Goal: Check status: Check status

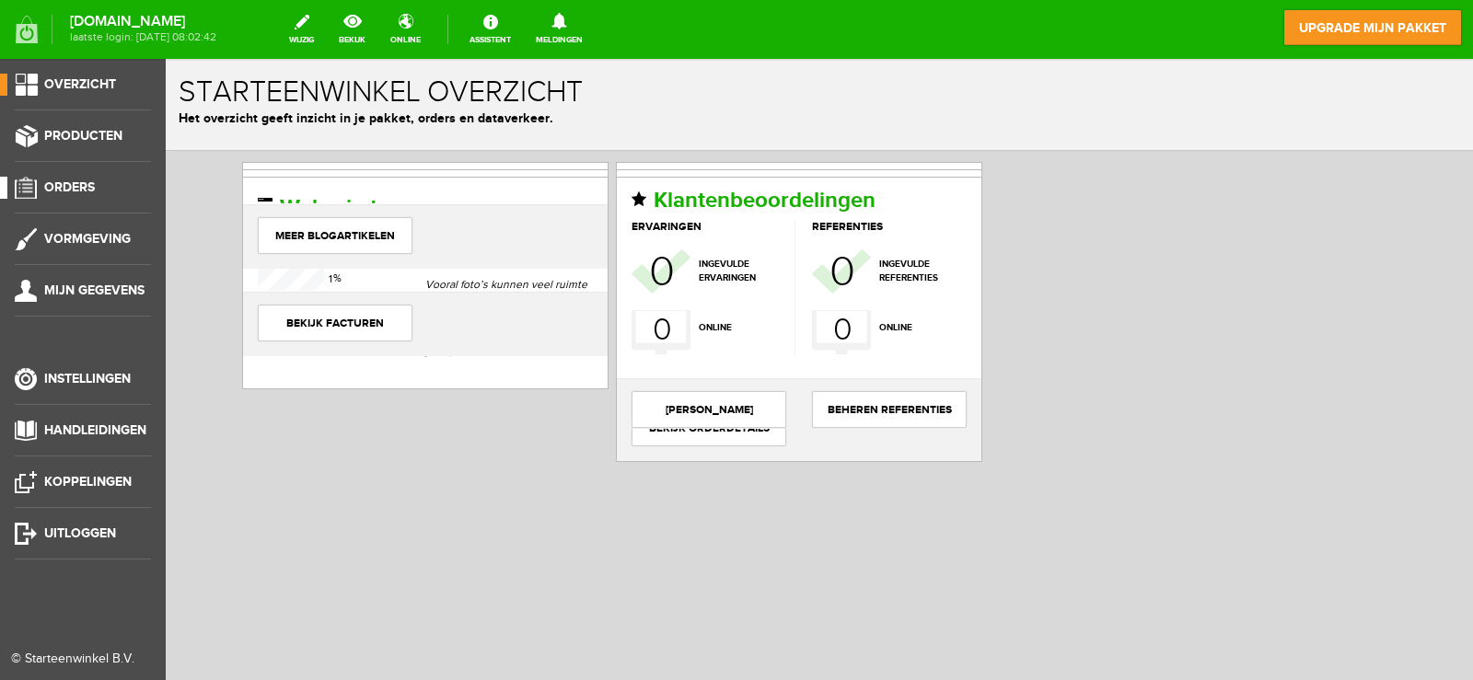
click at [90, 192] on span "Orders" at bounding box center [69, 188] width 51 height 16
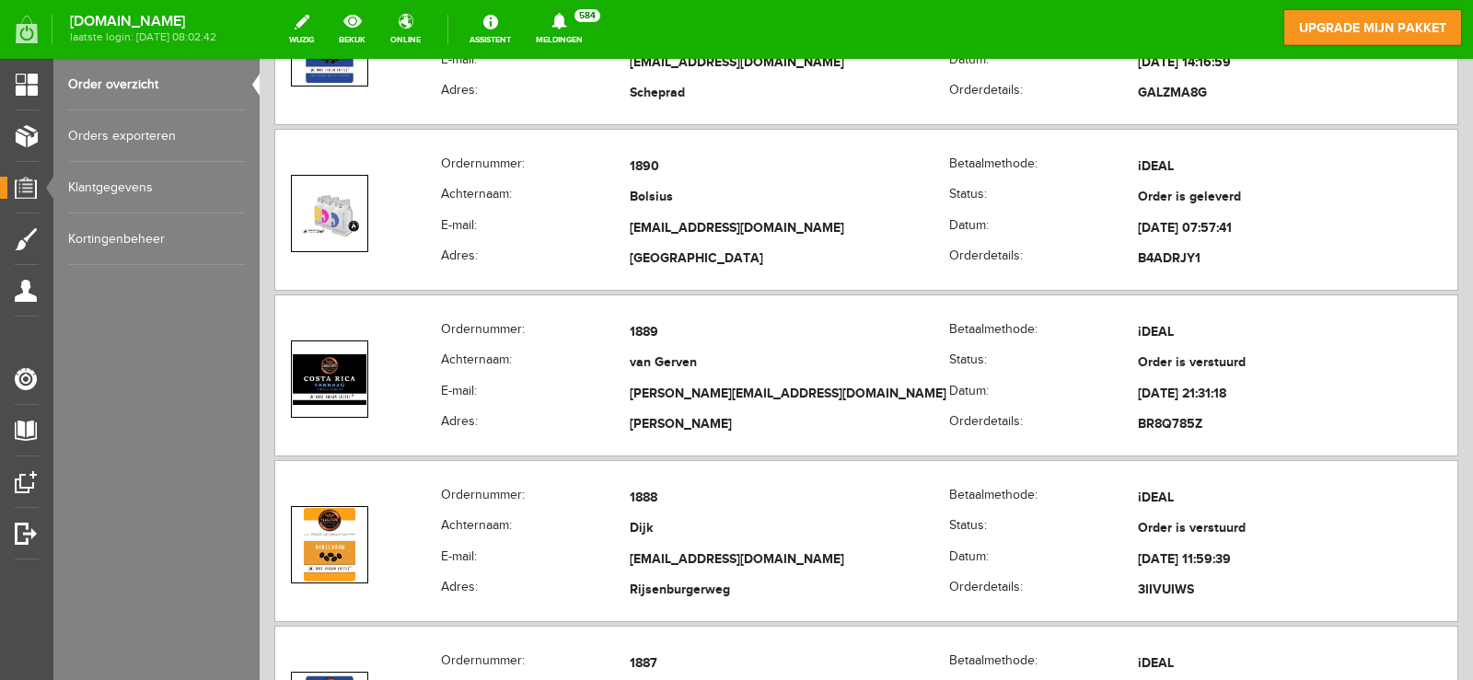
scroll to position [1841, 0]
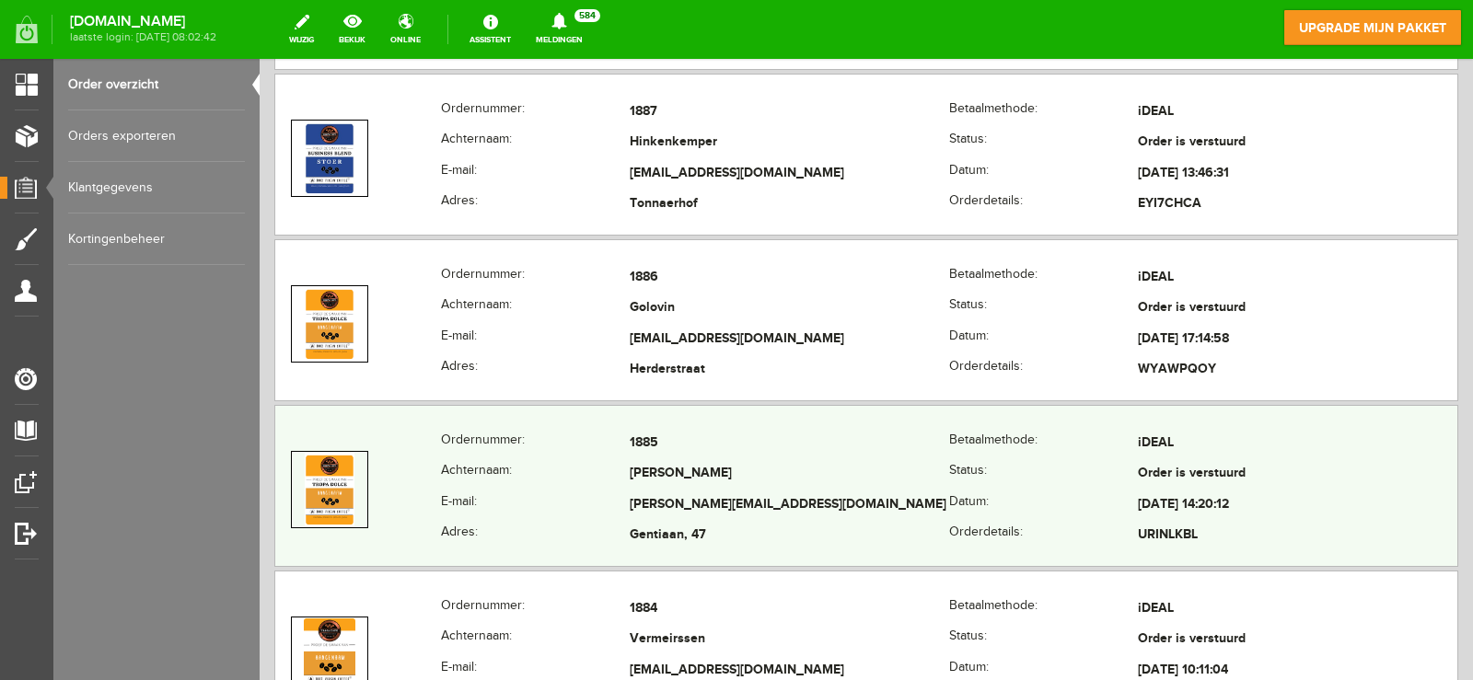
click at [768, 458] on td "1885" at bounding box center [789, 443] width 319 height 31
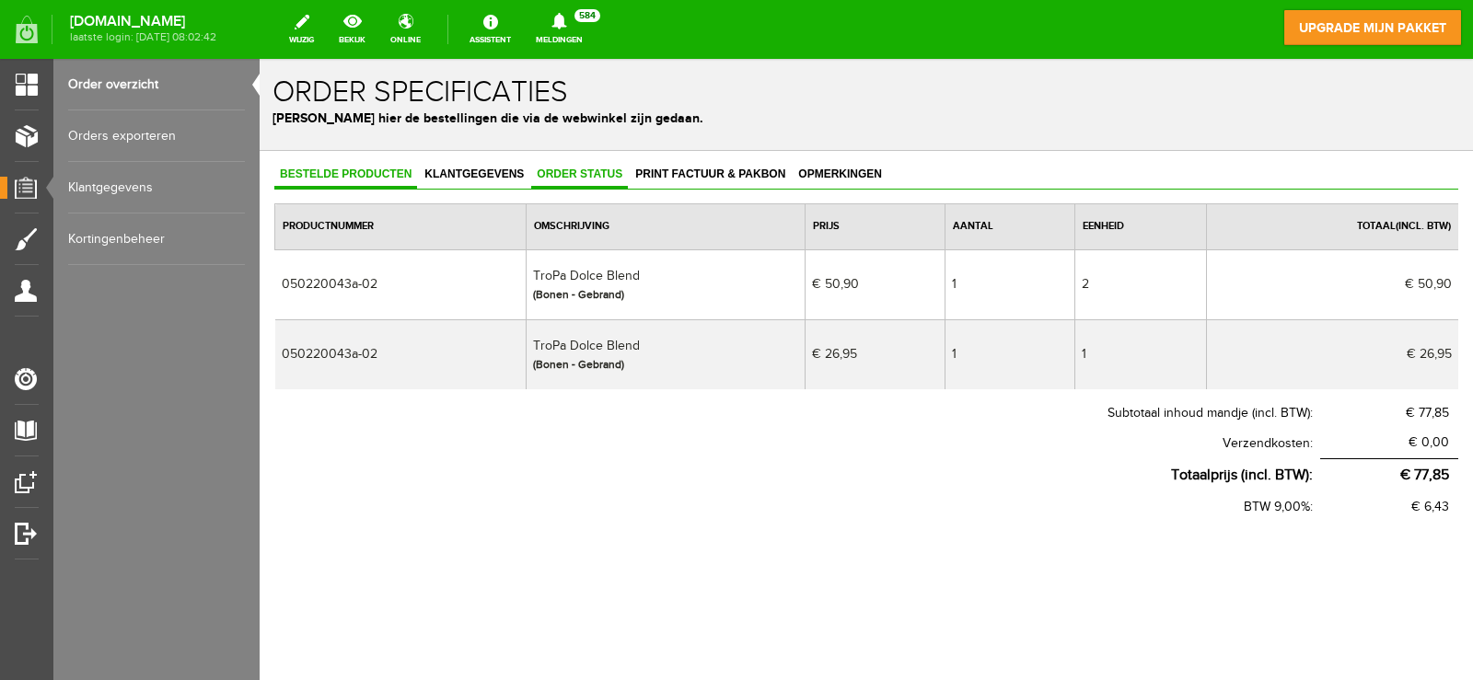
click at [578, 178] on span "Order status" at bounding box center [579, 174] width 97 height 13
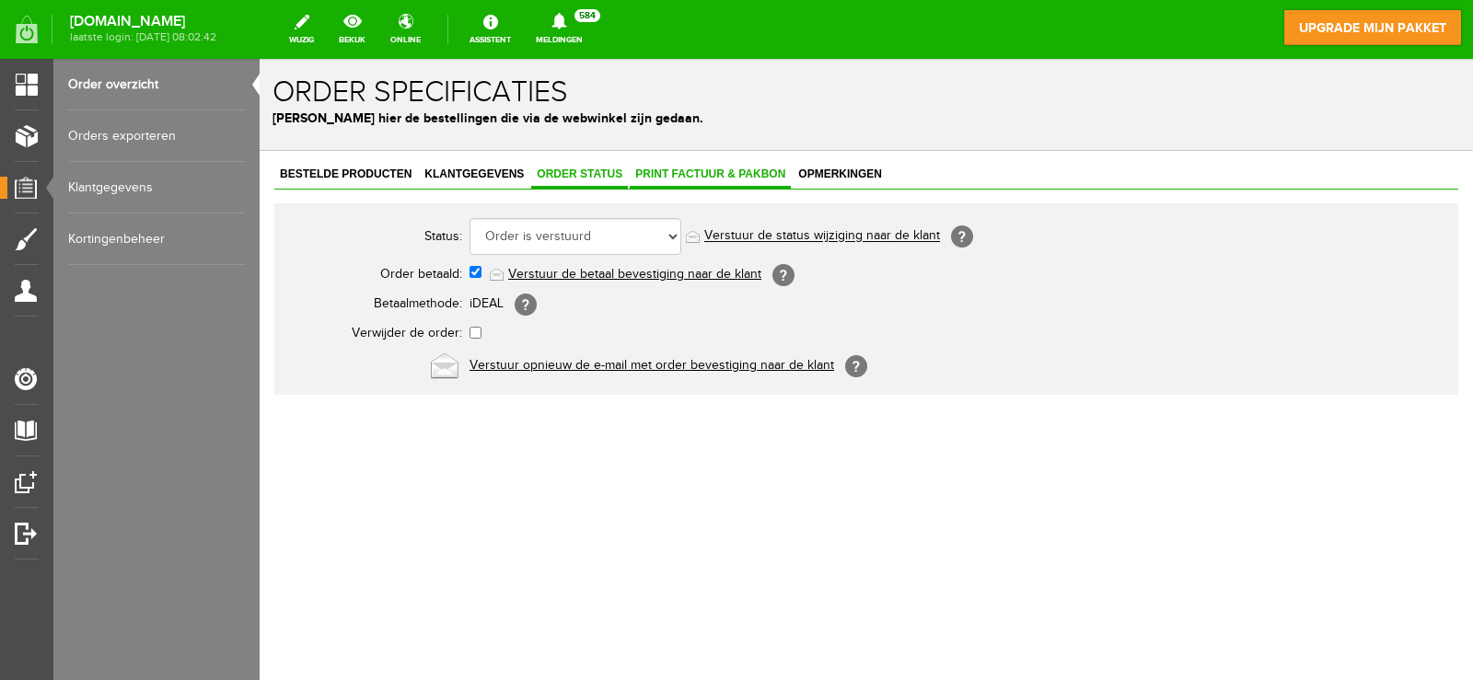
click at [683, 176] on span "Print factuur & pakbon" at bounding box center [710, 174] width 161 height 13
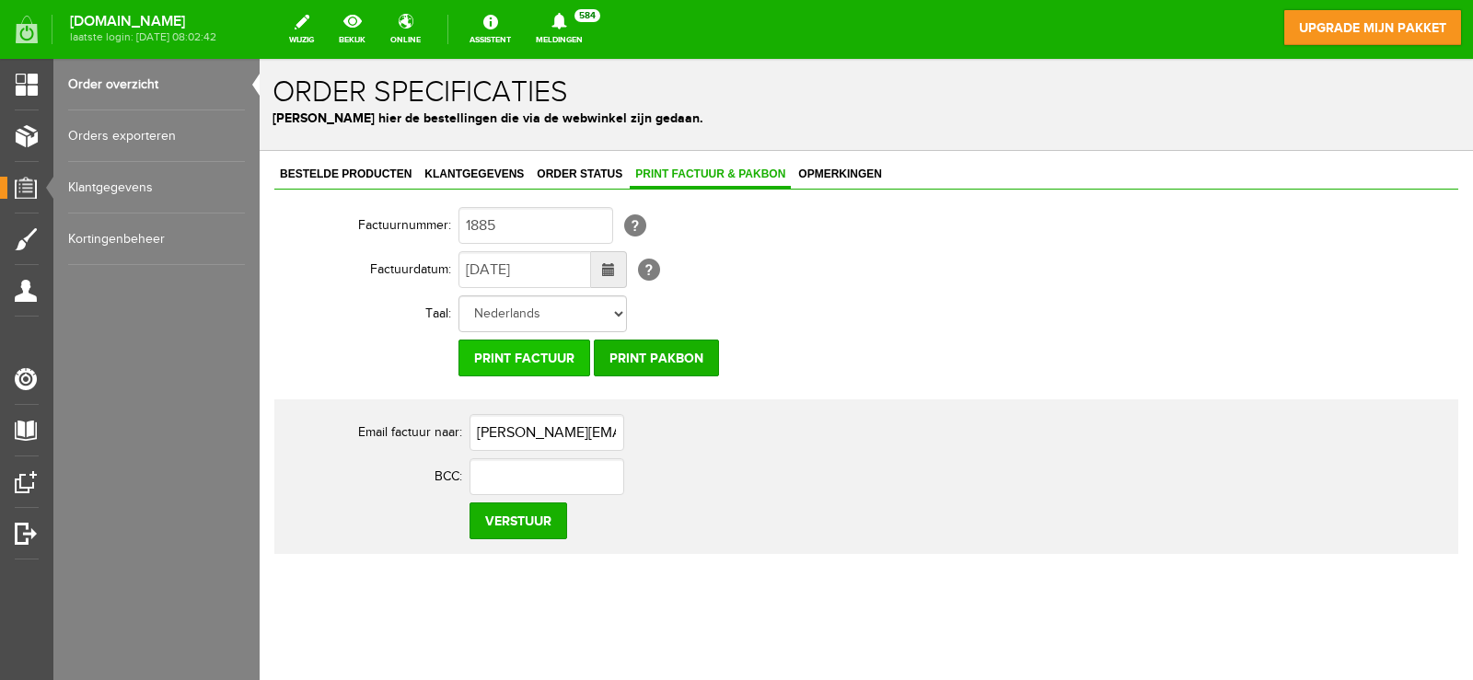
click at [551, 357] on input "Print factuur" at bounding box center [525, 358] width 132 height 37
click at [159, 75] on link "Order overzicht" at bounding box center [156, 85] width 177 height 52
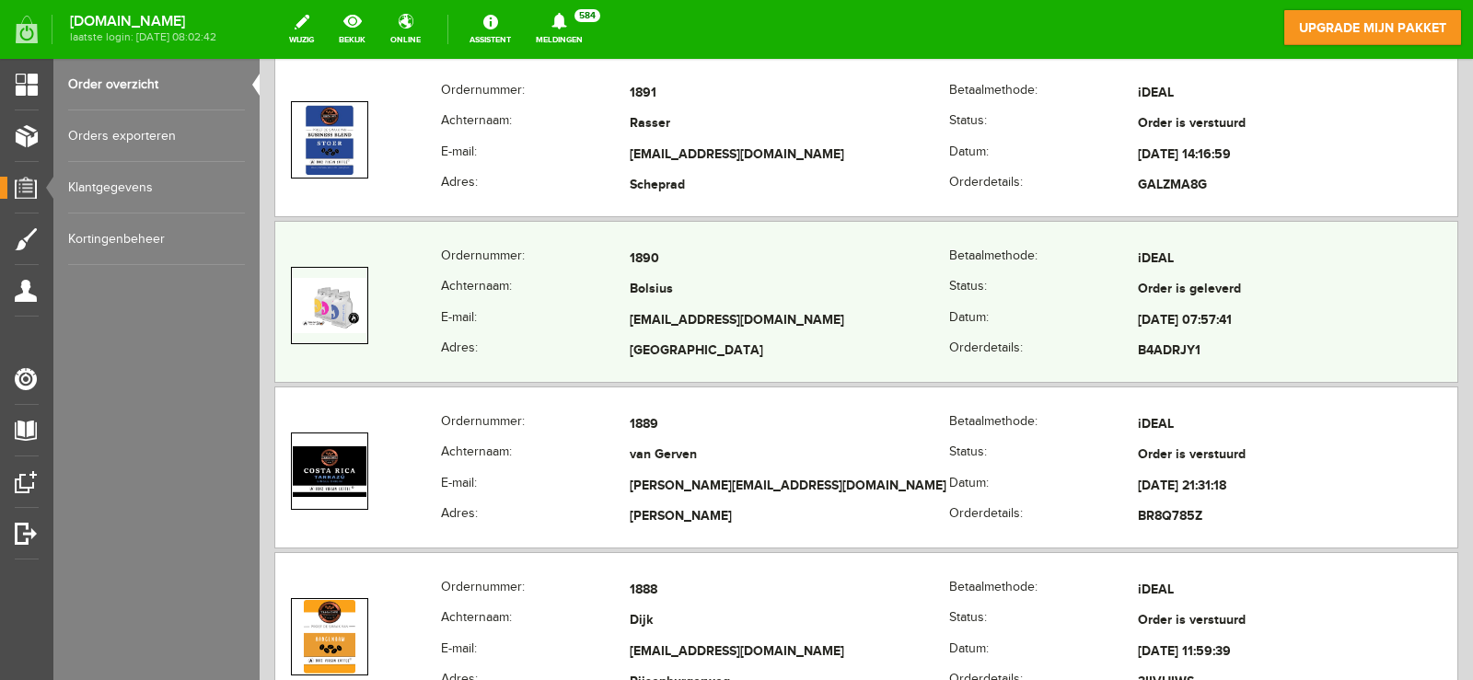
scroll to position [829, 0]
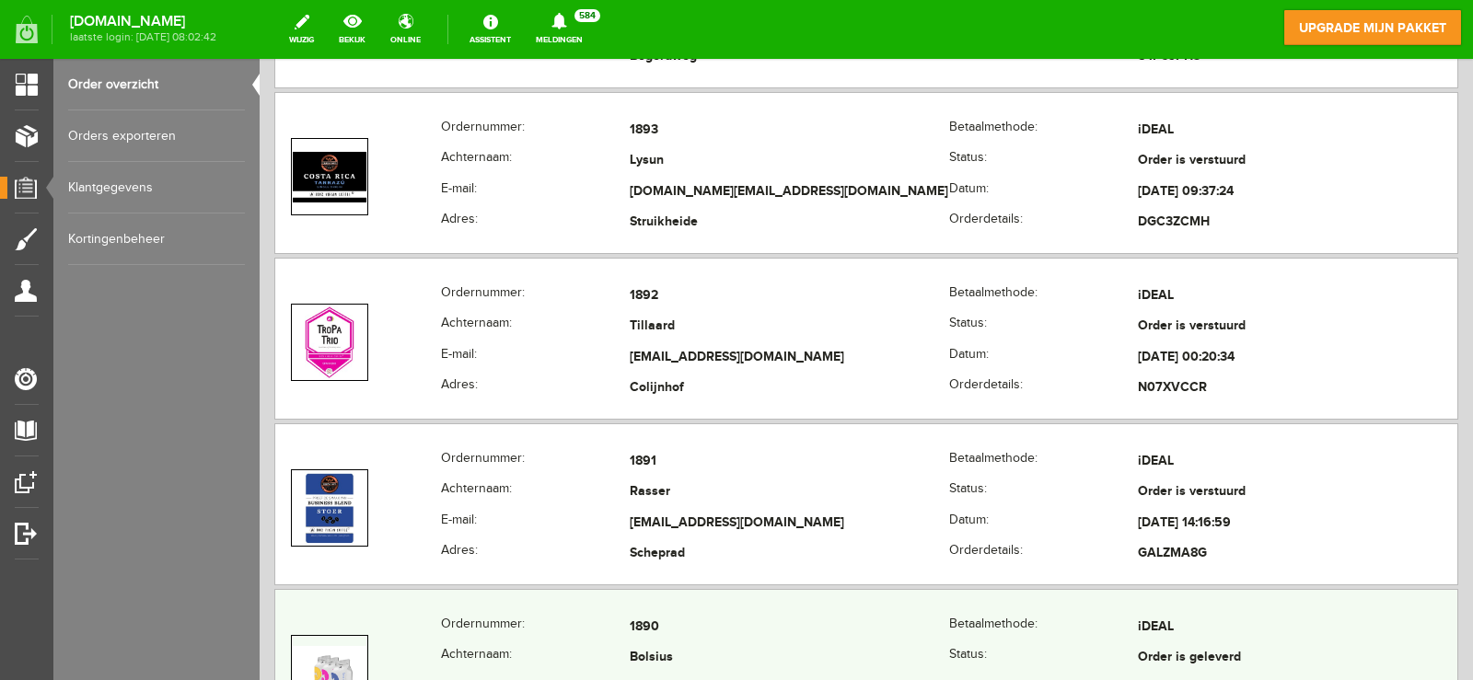
click at [681, 333] on td "Tillaard" at bounding box center [789, 327] width 319 height 31
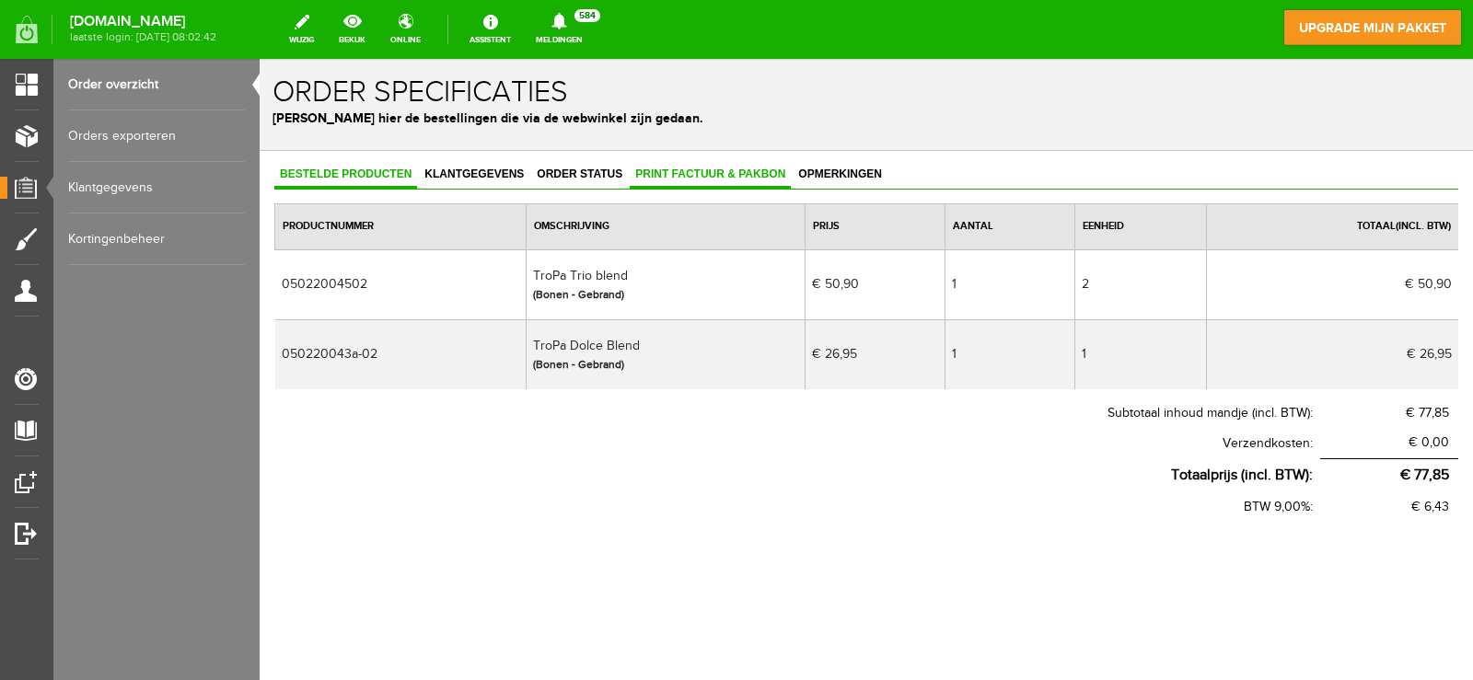
click at [693, 177] on span "Print factuur & pakbon" at bounding box center [710, 174] width 161 height 13
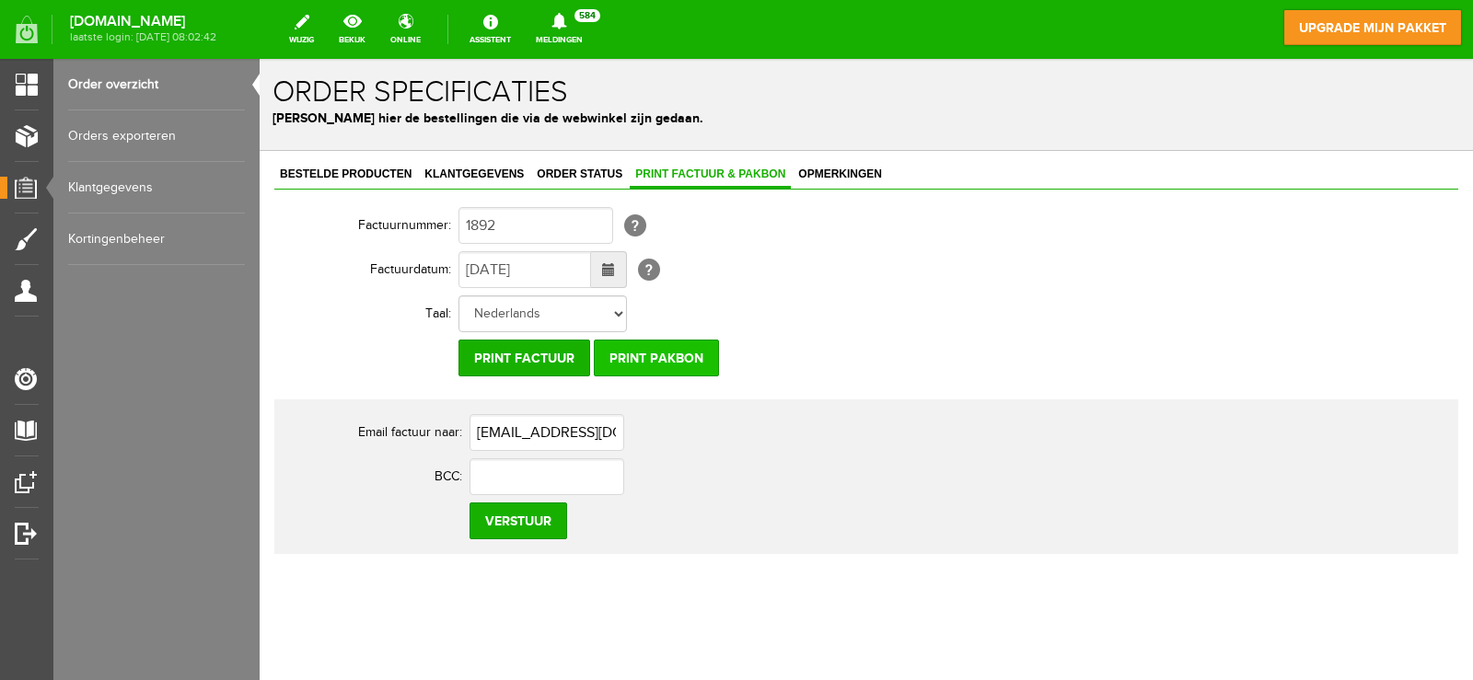
click at [621, 351] on input "Print pakbon" at bounding box center [656, 358] width 125 height 37
click at [557, 351] on input "Print factuur" at bounding box center [525, 358] width 132 height 37
click at [134, 90] on link "Order overzicht" at bounding box center [156, 85] width 177 height 52
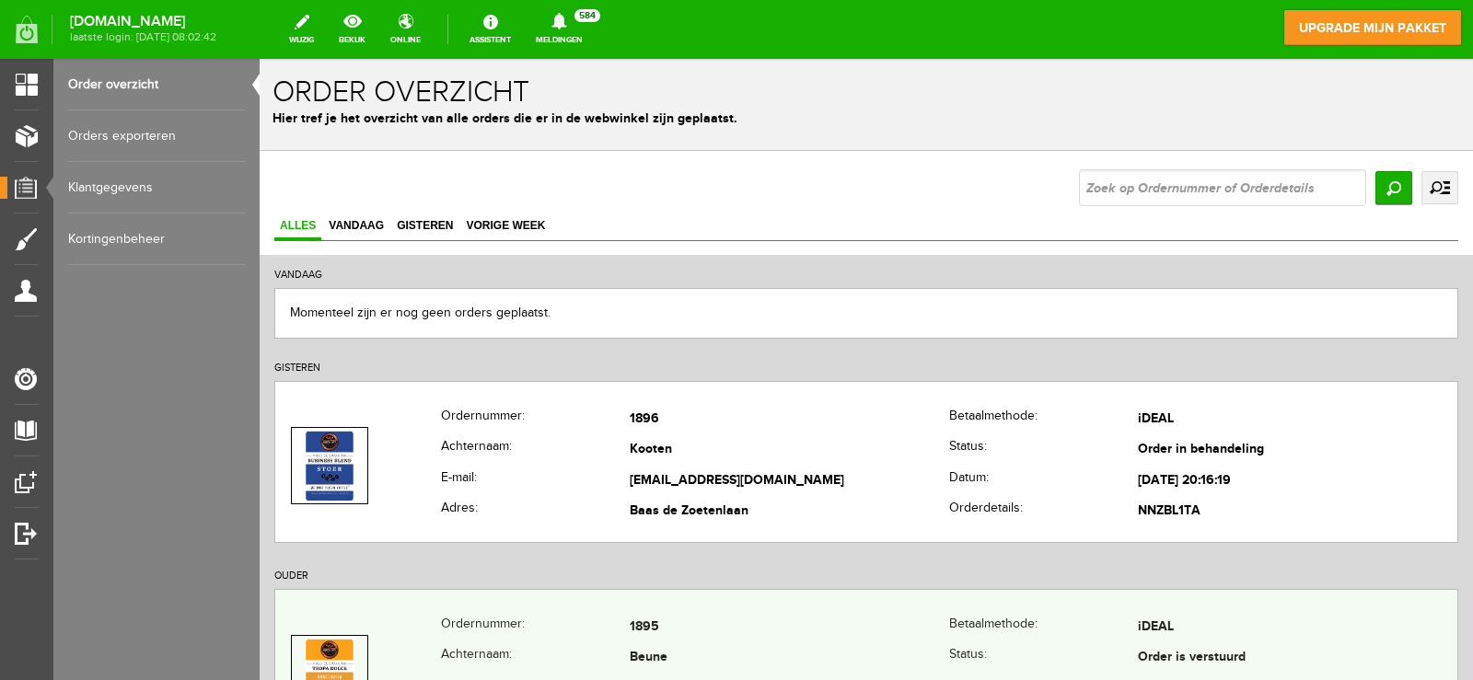
scroll to position [368, 0]
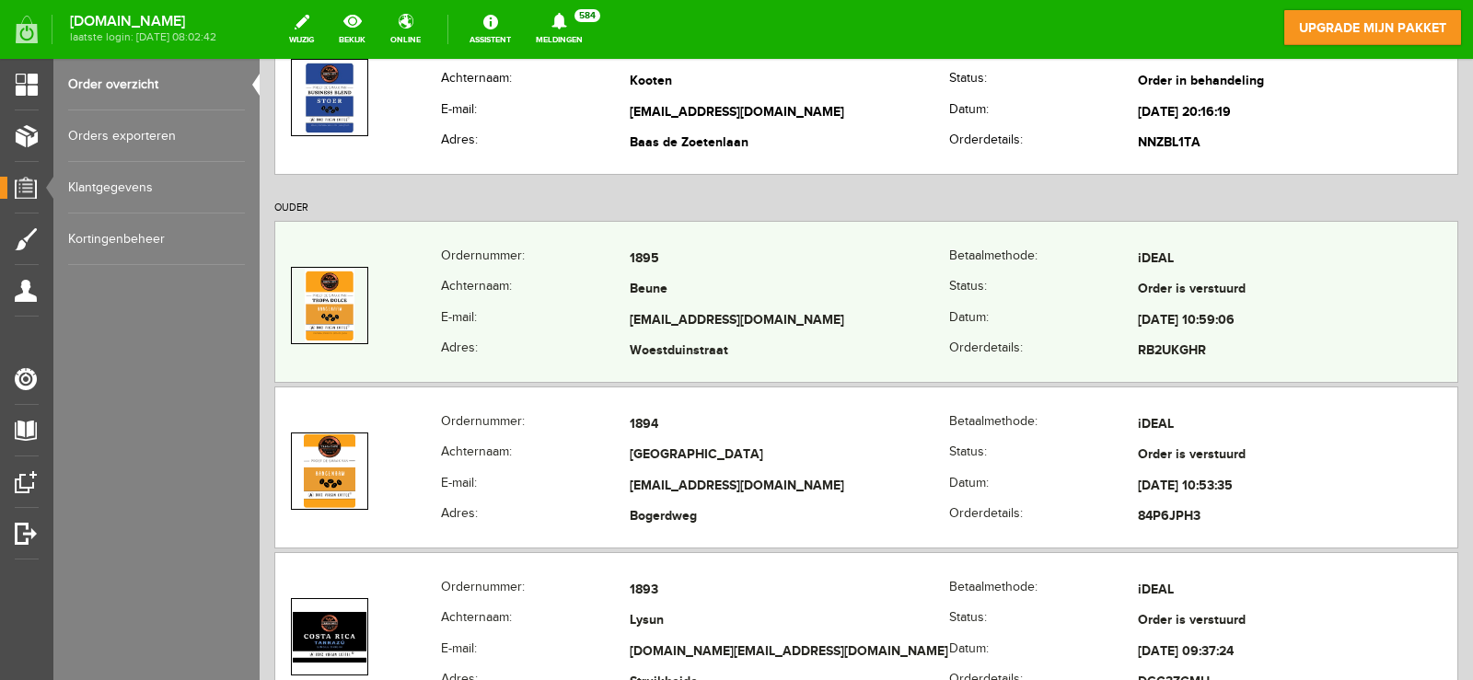
click at [744, 303] on td "Beune" at bounding box center [789, 290] width 319 height 31
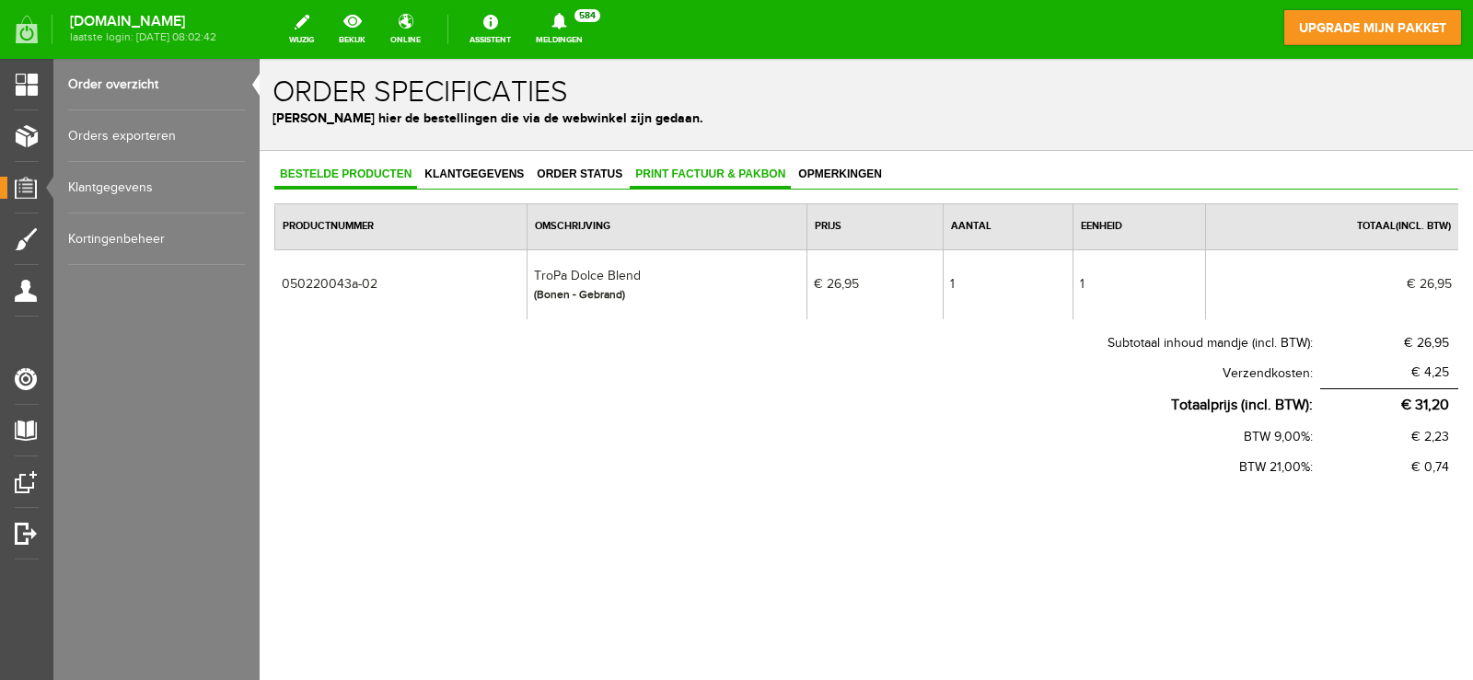
click at [704, 173] on span "Print factuur & pakbon" at bounding box center [710, 174] width 161 height 13
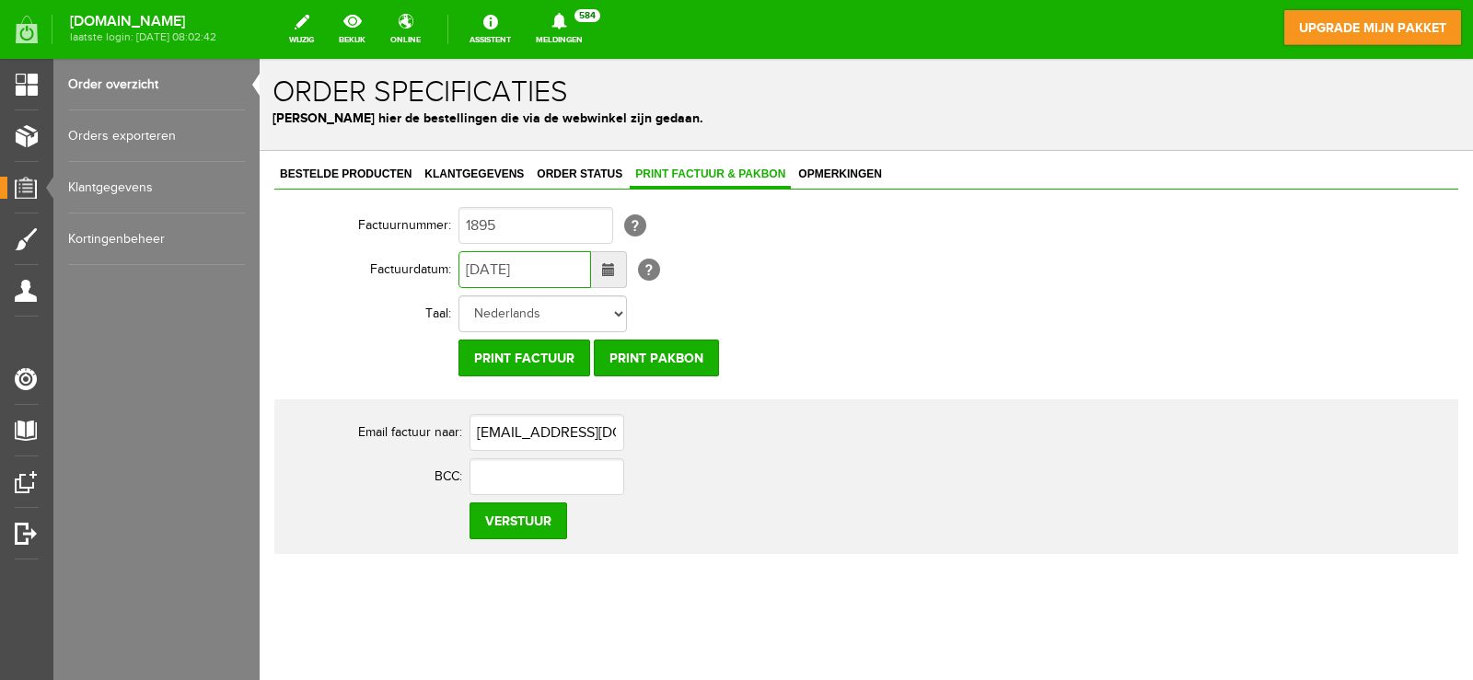
click at [540, 263] on input "[DATE]" at bounding box center [525, 269] width 133 height 37
drag, startPoint x: 538, startPoint y: 261, endPoint x: 374, endPoint y: 253, distance: 164.1
click at [397, 253] on tr "Factuurdatum: [DATE] [?]" at bounding box center [716, 270] width 884 height 44
type input "[DATE]"
click at [552, 365] on input "Print factuur" at bounding box center [525, 358] width 132 height 37
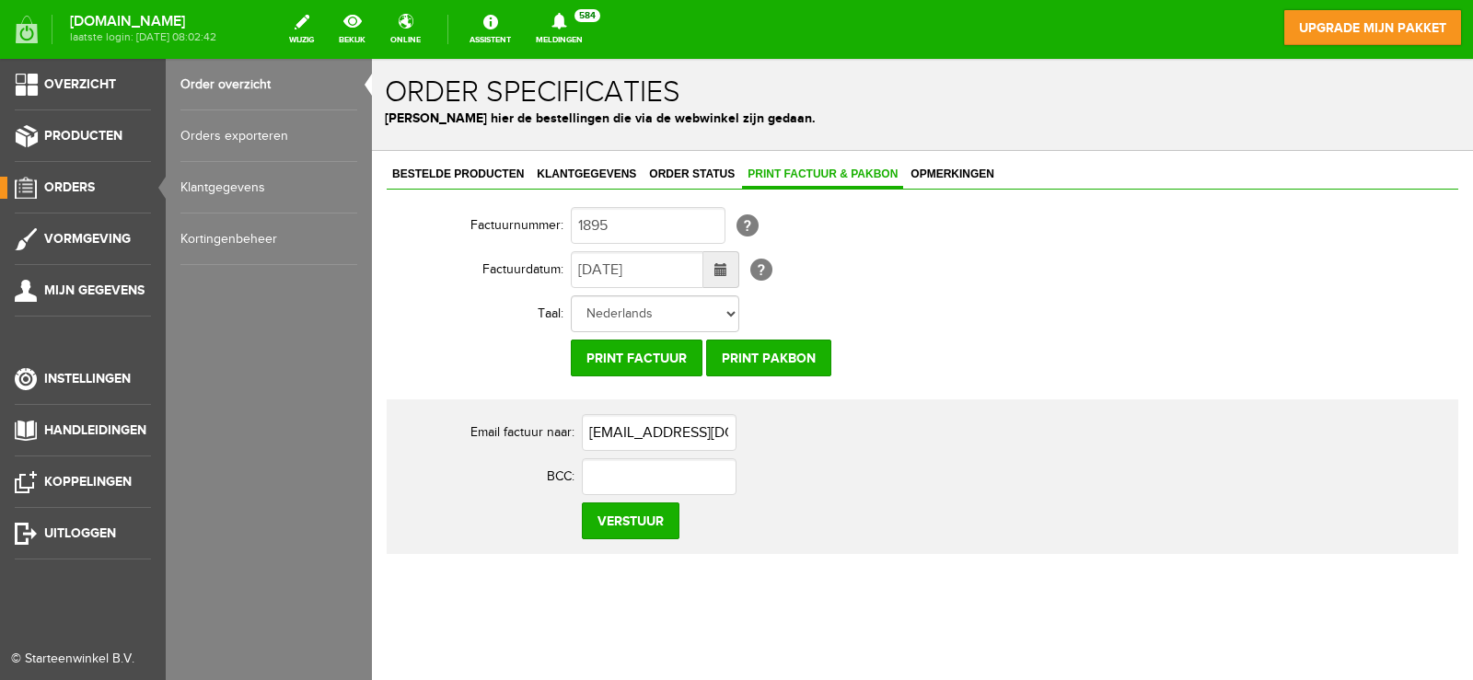
click at [84, 180] on span "Orders" at bounding box center [69, 188] width 51 height 16
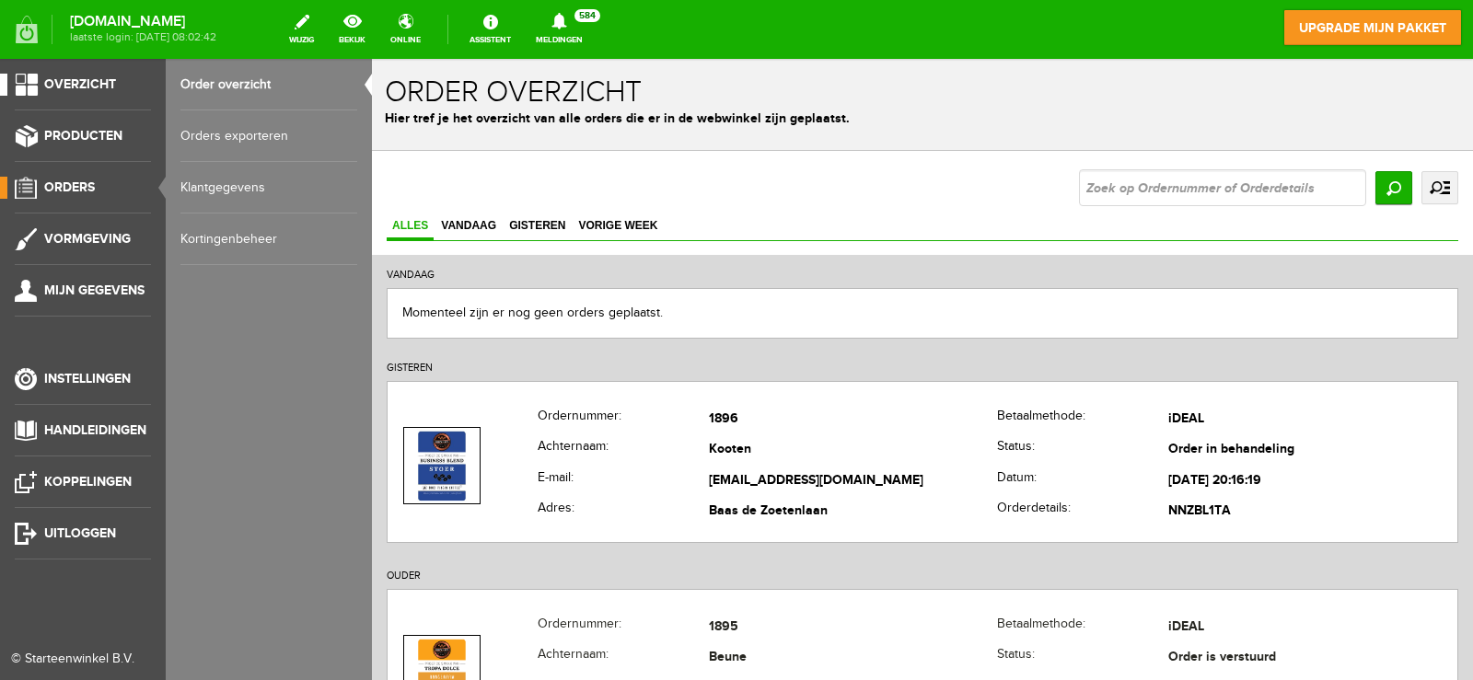
click at [104, 77] on span "Overzicht" at bounding box center [80, 84] width 72 height 16
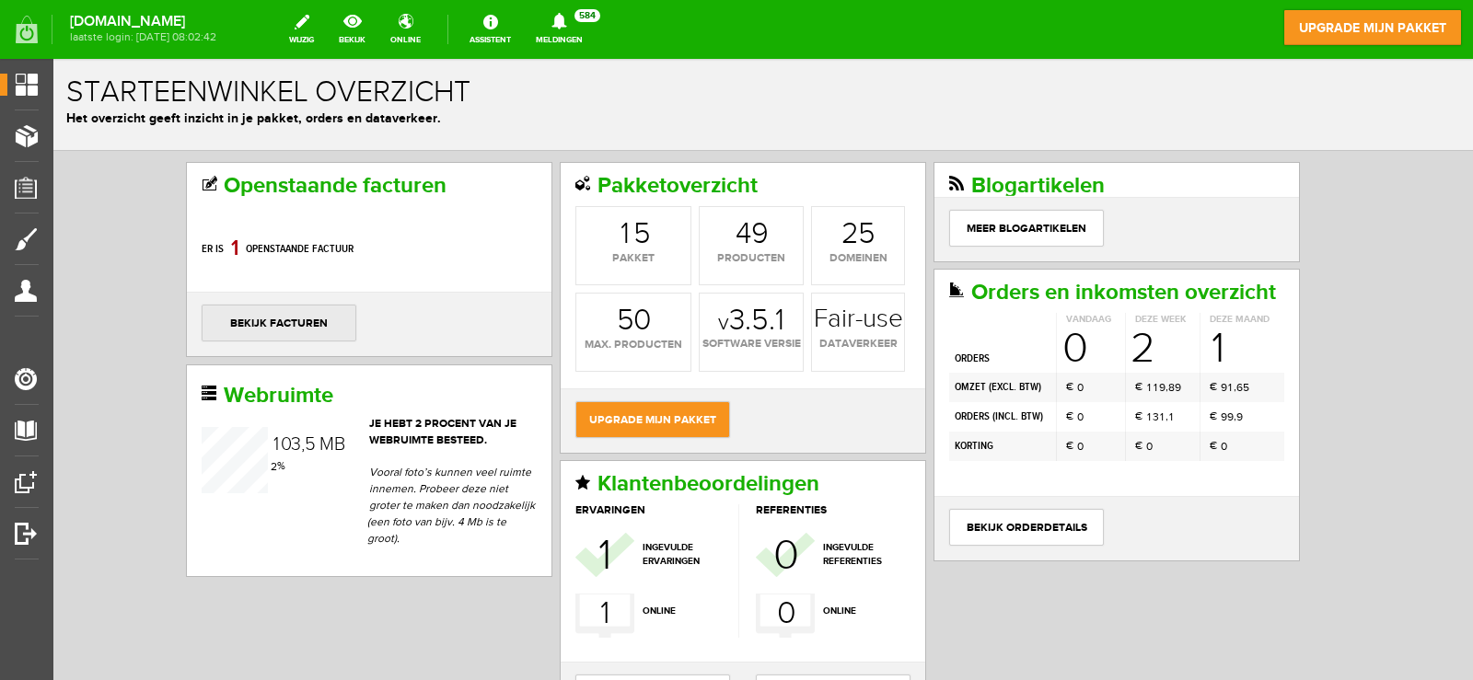
click at [328, 332] on link "bekijk facturen" at bounding box center [279, 323] width 155 height 37
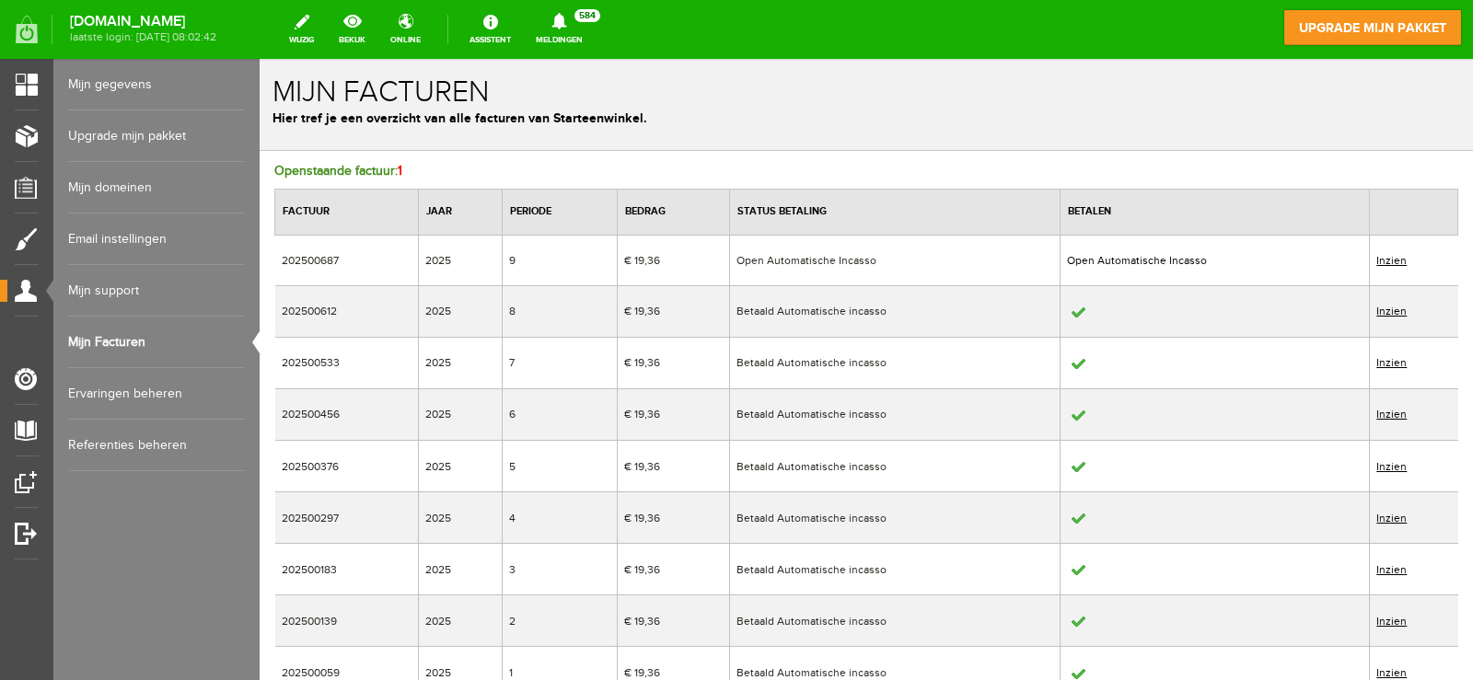
click at [1392, 258] on link "Inzien" at bounding box center [1391, 260] width 30 height 13
